Goal: Communication & Community: Answer question/provide support

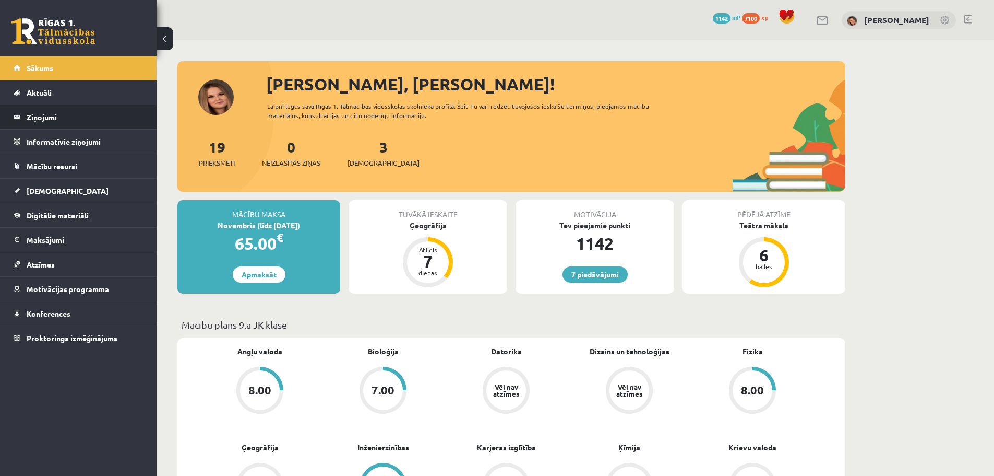
click at [56, 122] on legend "Ziņojumi 0" at bounding box center [85, 117] width 117 height 24
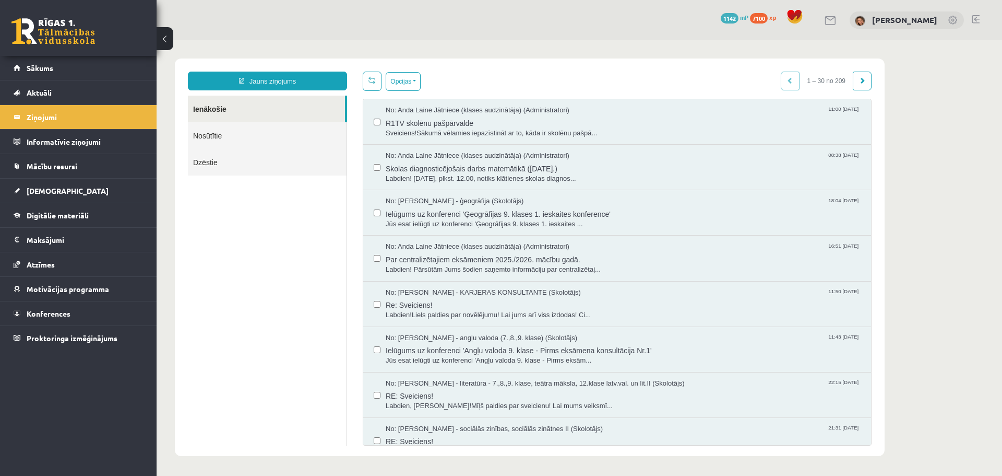
click at [199, 137] on link "Nosūtītie" at bounding box center [267, 135] width 159 height 27
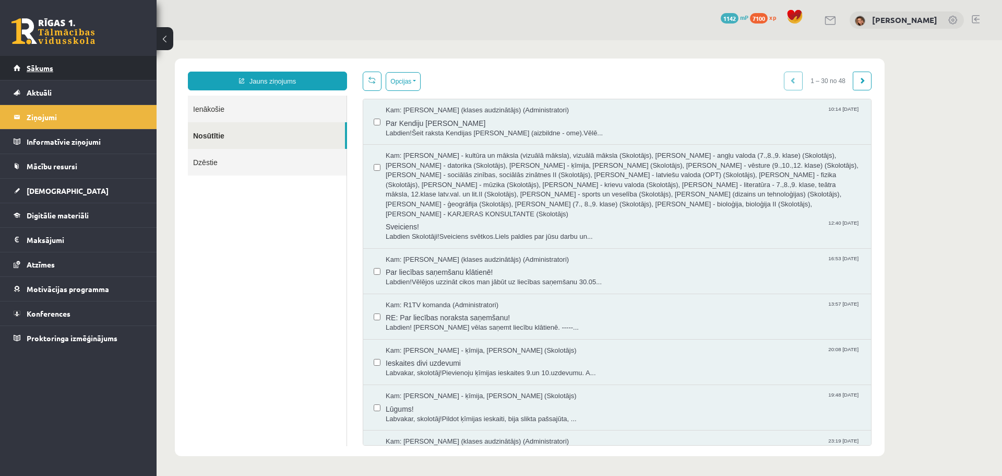
click at [49, 67] on span "Sākums" at bounding box center [40, 67] width 27 height 9
